Goal: Information Seeking & Learning: Learn about a topic

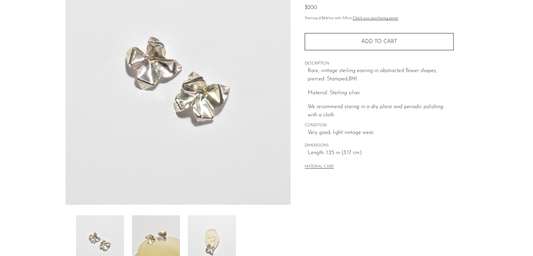
scroll to position [100, 0]
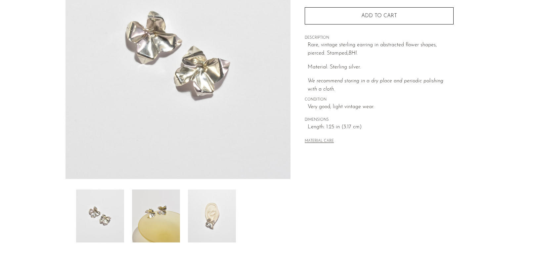
click at [165, 208] on img at bounding box center [156, 216] width 48 height 53
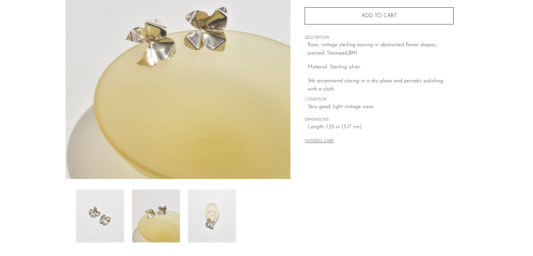
click at [205, 212] on img at bounding box center [212, 216] width 48 height 53
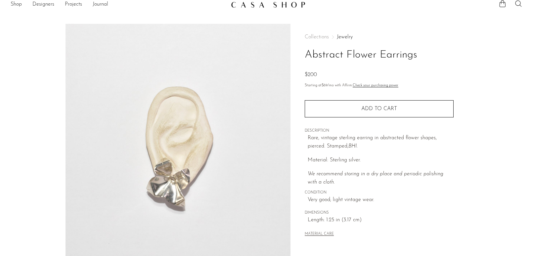
scroll to position [0, 0]
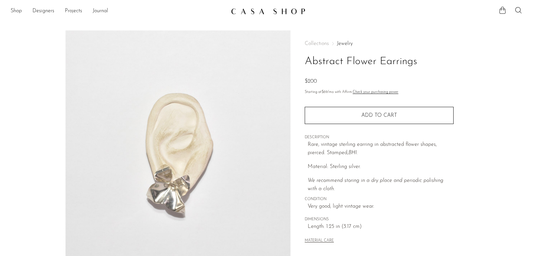
click at [346, 42] on link "Jewelry" at bounding box center [345, 43] width 16 height 5
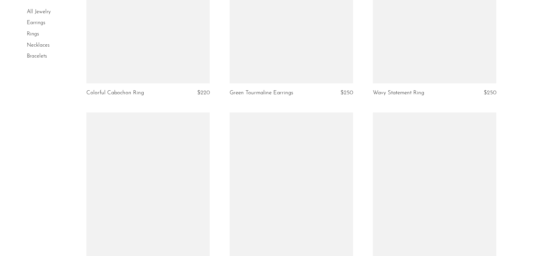
scroll to position [2082, 0]
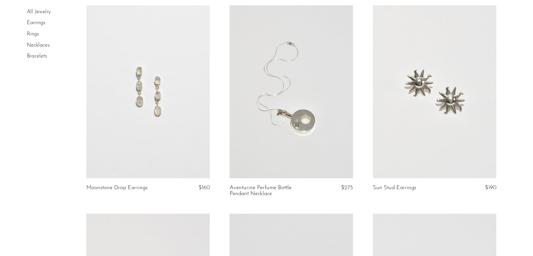
click at [461, 135] on link at bounding box center [434, 91] width 123 height 173
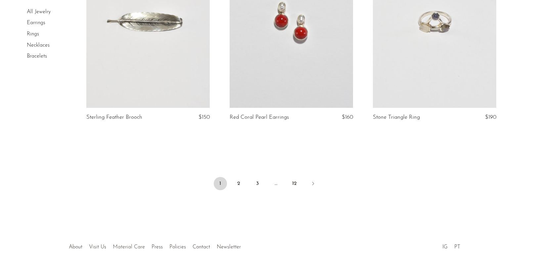
scroll to position [2332, 0]
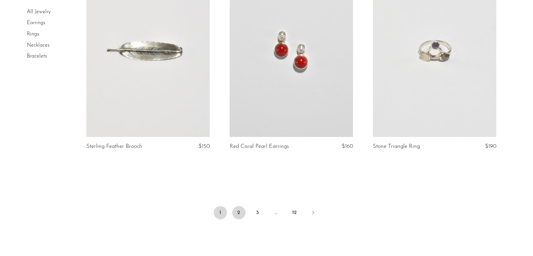
click at [239, 214] on link "2" at bounding box center [238, 212] width 13 height 13
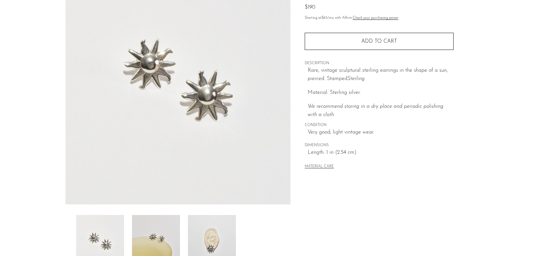
scroll to position [116, 0]
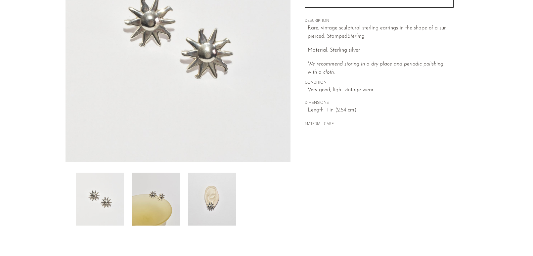
click at [221, 205] on img at bounding box center [212, 199] width 48 height 53
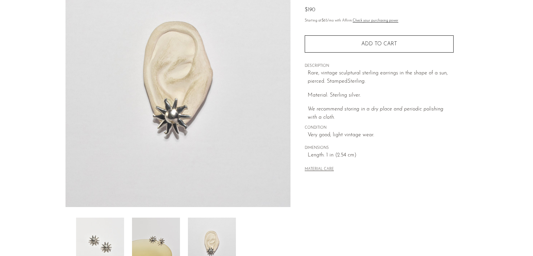
scroll to position [29, 0]
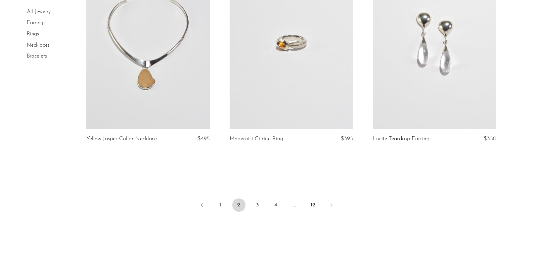
scroll to position [2400, 0]
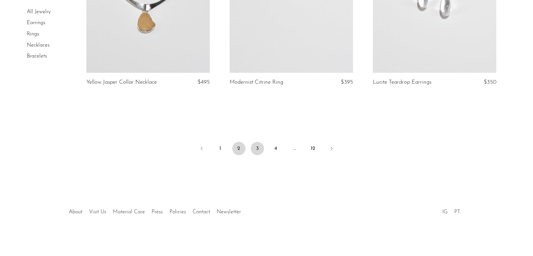
click at [256, 149] on link "3" at bounding box center [257, 148] width 13 height 13
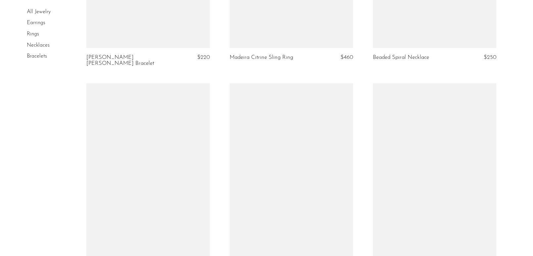
scroll to position [2404, 0]
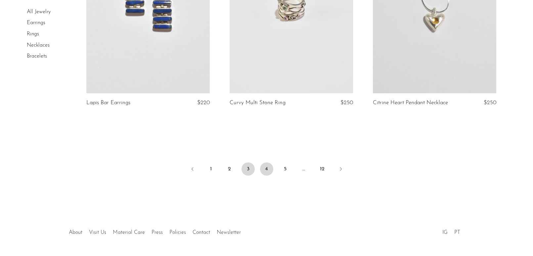
click at [268, 163] on link "4" at bounding box center [266, 168] width 13 height 13
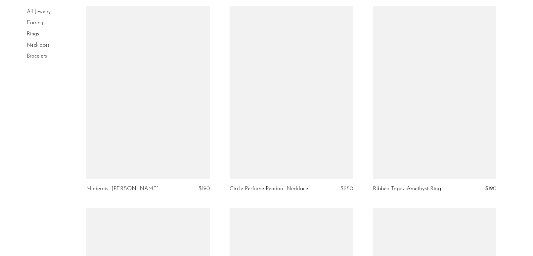
scroll to position [1546, 0]
